Goal: Complete application form

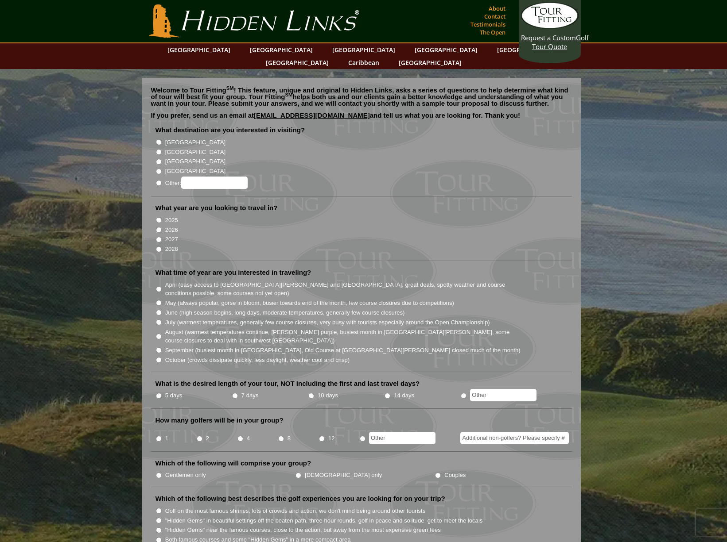
click at [170, 138] on label "[GEOGRAPHIC_DATA]" at bounding box center [195, 142] width 60 height 9
click at [162, 139] on input "[GEOGRAPHIC_DATA]" at bounding box center [159, 142] width 6 height 6
radio input "true"
click at [167, 216] on label "2025" at bounding box center [171, 220] width 13 height 9
click at [162, 217] on input "2025" at bounding box center [159, 220] width 6 height 6
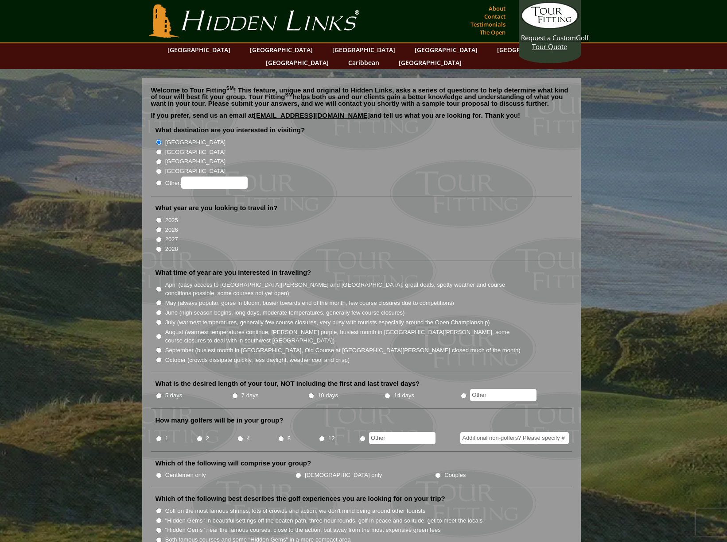
radio input "true"
click at [188, 356] on label "October (crowds dissipate quickly, less daylight, weather cool and crisp)" at bounding box center [257, 360] width 185 height 9
click at [162, 357] on input "October (crowds dissipate quickly, less daylight, weather cool and crisp)" at bounding box center [159, 360] width 6 height 6
radio input "true"
drag, startPoint x: 220, startPoint y: 372, endPoint x: 233, endPoint y: 371, distance: 12.9
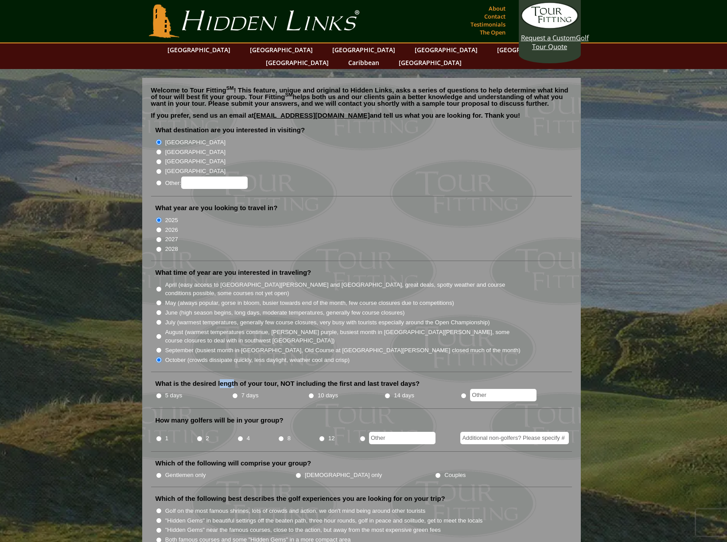
click at [233, 379] on label "What is the desired length of your tour, NOT including the first and last trave…" at bounding box center [287, 383] width 264 height 9
